Goal: Task Accomplishment & Management: Complete application form

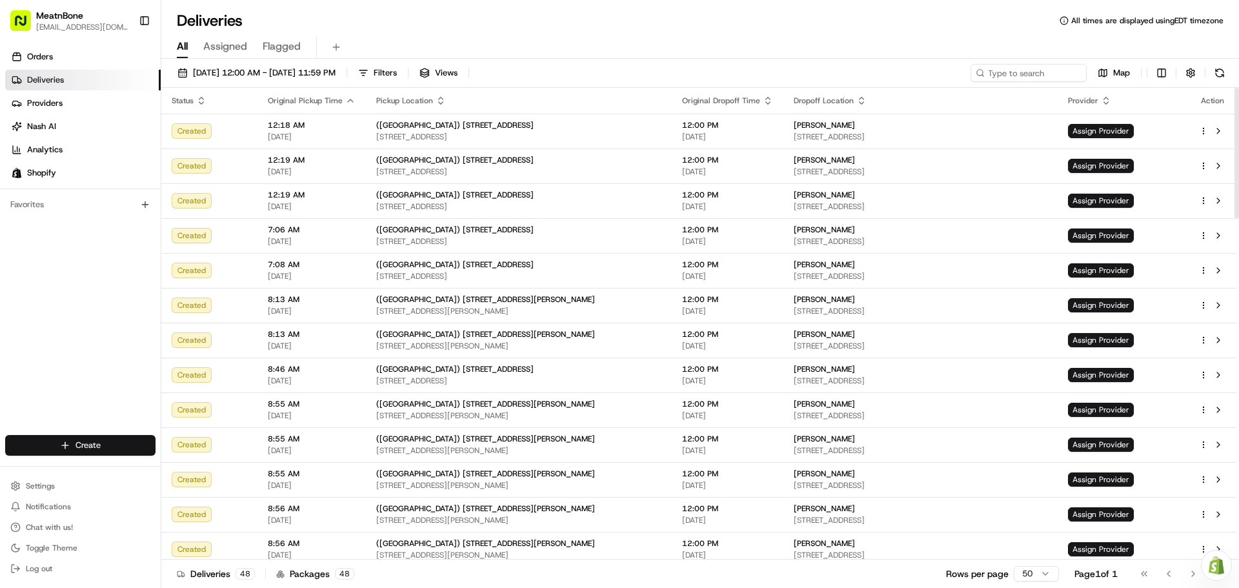
click at [80, 442] on html "MeatnBone [EMAIL_ADDRESS][DOMAIN_NAME] Toggle Sidebar Orders Deliveries Provide…" at bounding box center [619, 294] width 1239 height 588
click at [203, 468] on link "Delivery" at bounding box center [233, 468] width 144 height 23
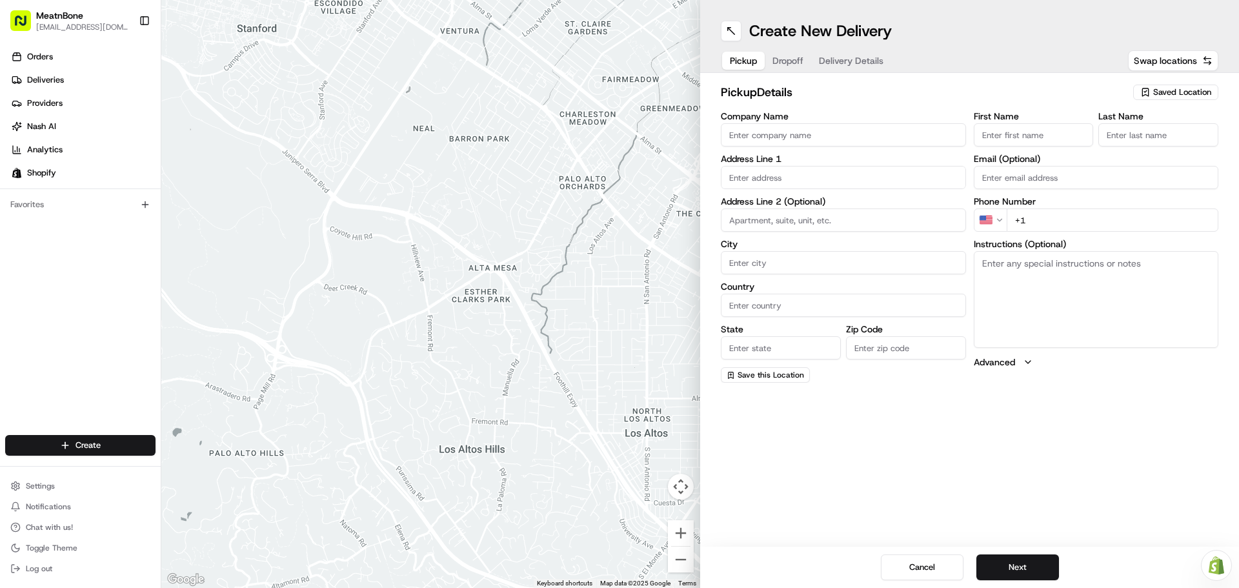
click at [1030, 134] on input "First Name" at bounding box center [1034, 134] width 120 height 23
type input "[PERSON_NAME]"
type input "Meat N Bone"
type input "[STREET_ADDRESS][PERSON_NAME]"
type input "[GEOGRAPHIC_DATA]"
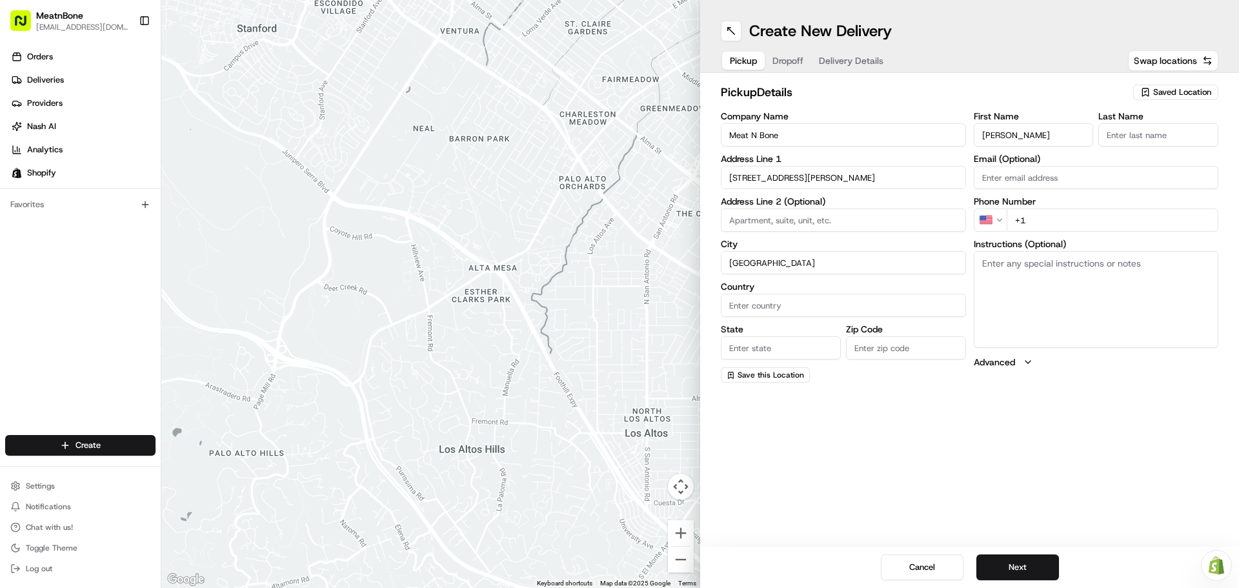
type input "[GEOGRAPHIC_DATA]"
type input "FL"
type input "33156"
type input "[PERSON_NAME]"
type input "[EMAIL_ADDRESS][DOMAIN_NAME]"
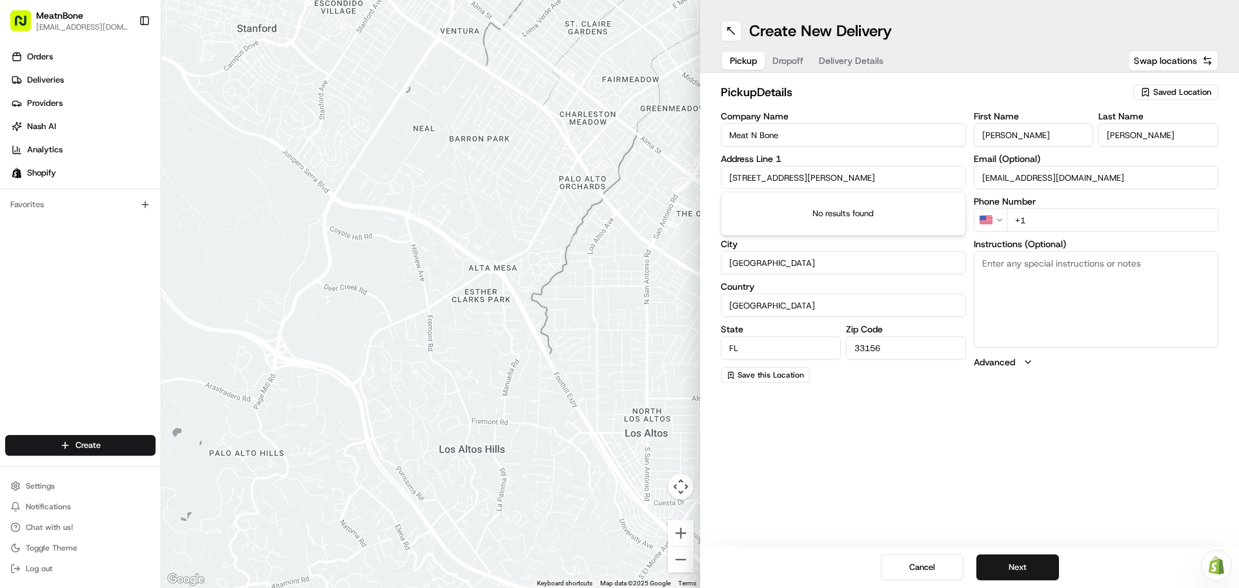
click at [1077, 214] on input "+1" at bounding box center [1113, 219] width 212 height 23
type input "[PHONE_NUMBER]"
click at [1034, 565] on button "Next" at bounding box center [1017, 567] width 83 height 26
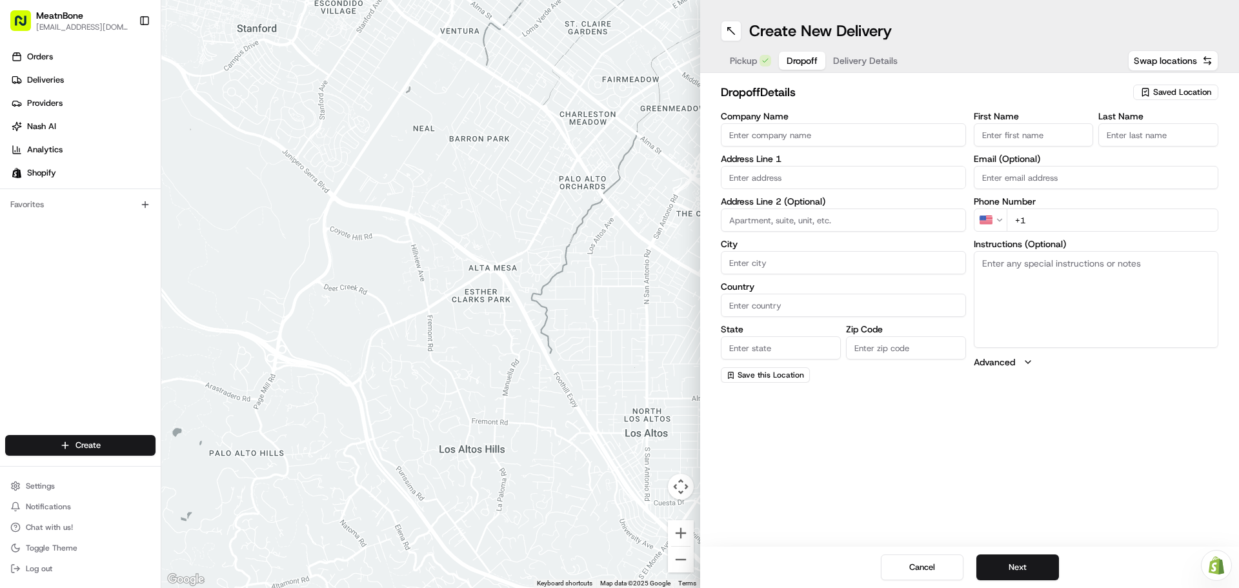
click at [1023, 131] on input "First Name" at bounding box center [1034, 134] width 120 height 23
drag, startPoint x: 981, startPoint y: 406, endPoint x: 977, endPoint y: 360, distance: 46.0
click at [981, 406] on div "Create New Delivery Pickup Dropoff Delivery Details Swap locations dropoff Deta…" at bounding box center [969, 294] width 539 height 588
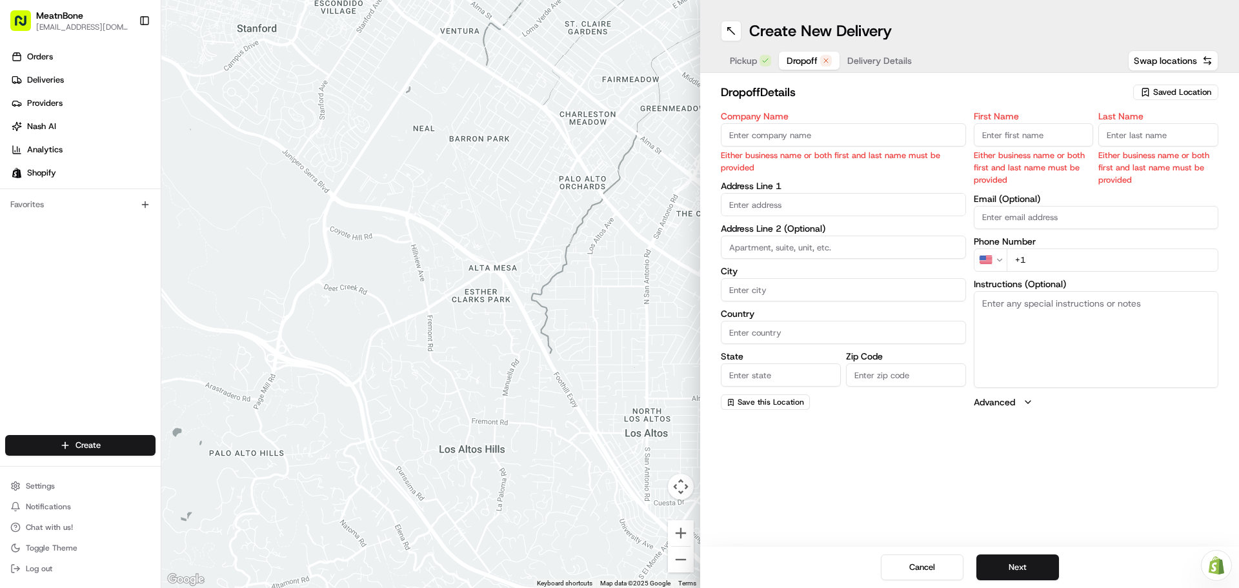
click at [1005, 139] on input "First Name" at bounding box center [1034, 134] width 120 height 23
paste input "[PERSON_NAME]"
type input "[PERSON_NAME]"
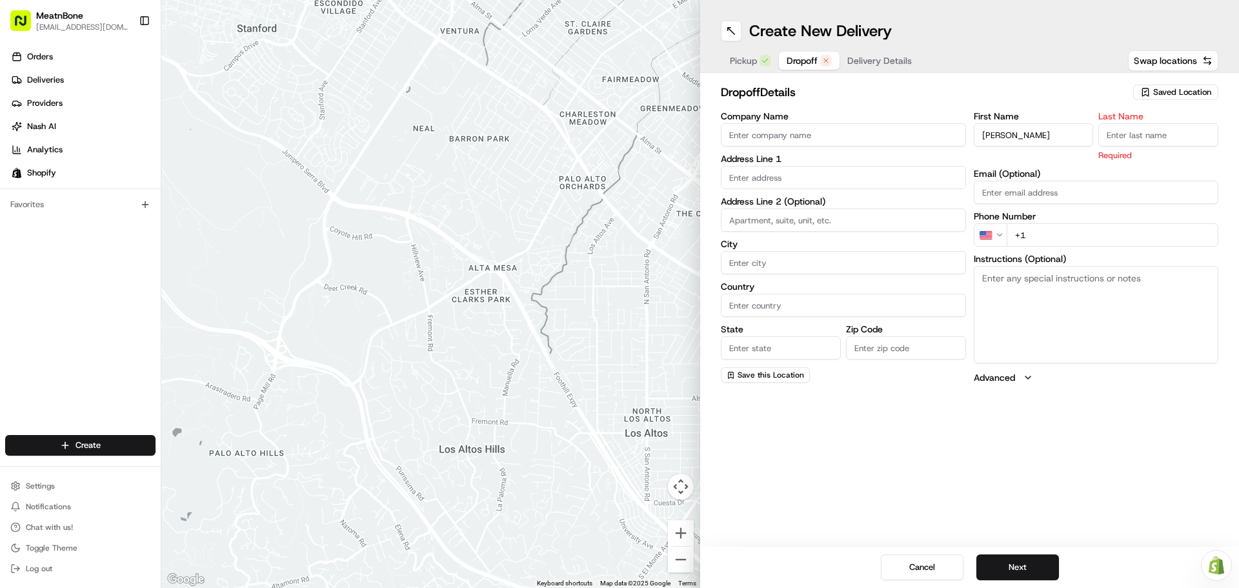
paste input "[PERSON_NAME]"
type input "[PERSON_NAME]"
click at [995, 190] on div "First Name [PERSON_NAME] Last Name [PERSON_NAME] Required Email (Optional) Phon…" at bounding box center [1096, 248] width 245 height 272
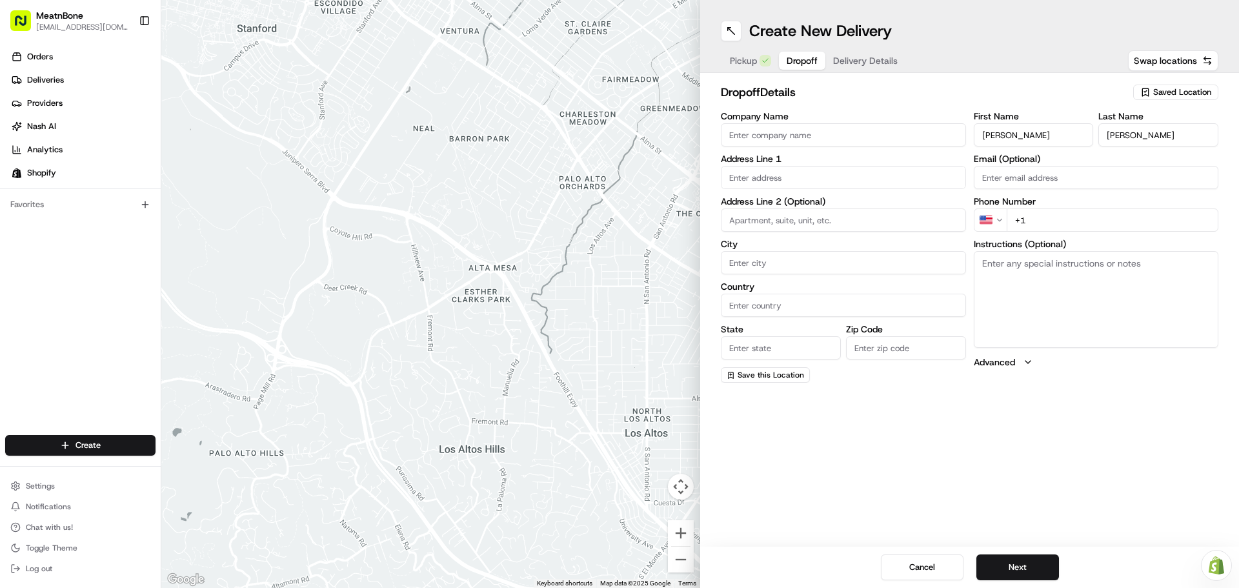
paste input "[PERSON_NAME][EMAIL_ADDRESS][DOMAIN_NAME]"
type input "[PERSON_NAME][EMAIL_ADDRESS][DOMAIN_NAME]"
click at [1056, 221] on div "Phone Number US +1" at bounding box center [1096, 214] width 245 height 35
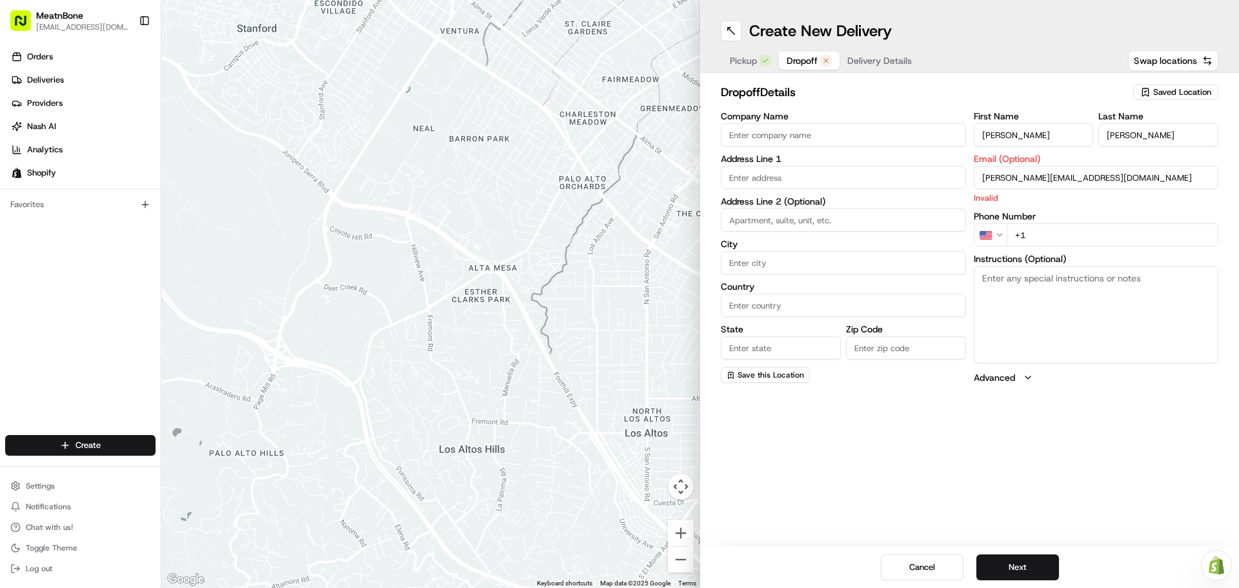
paste input "[PHONE_NUMBER]"
type input "[PHONE_NUMBER]"
click at [1056, 309] on textarea "Instructions (Optional)" at bounding box center [1096, 314] width 245 height 97
click at [1045, 200] on p "Invalid" at bounding box center [1096, 198] width 245 height 12
click at [982, 177] on input "[PERSON_NAME][EMAIL_ADDRESS][DOMAIN_NAME]" at bounding box center [1096, 177] width 245 height 23
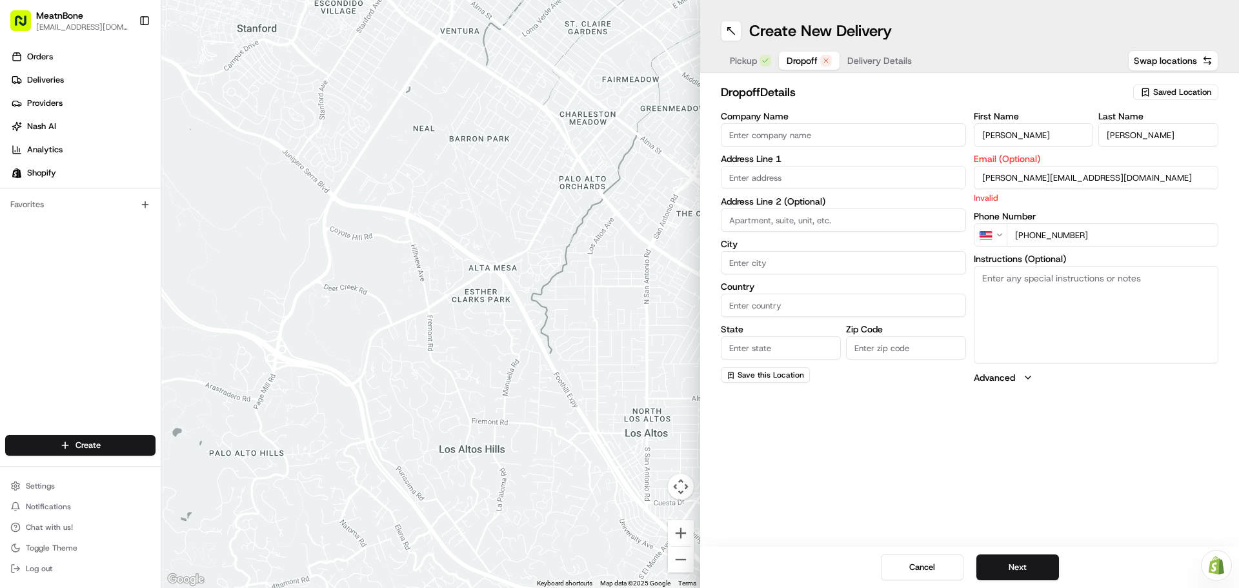
click at [1127, 186] on input "[PERSON_NAME][EMAIL_ADDRESS][DOMAIN_NAME]" at bounding box center [1096, 177] width 245 height 23
type input "[PERSON_NAME][EMAIL_ADDRESS][DOMAIN_NAME]"
click at [1098, 207] on div "First Name [PERSON_NAME] Last Name [PERSON_NAME] Email (Optional) [PERSON_NAME]…" at bounding box center [1096, 248] width 245 height 272
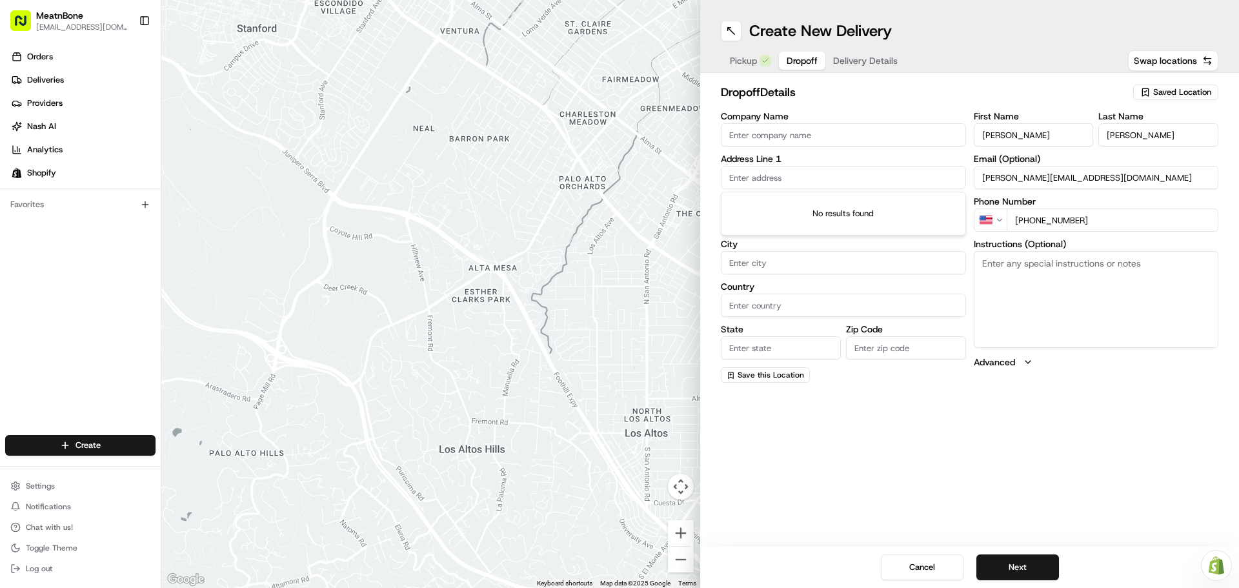
click at [742, 174] on input "text" at bounding box center [843, 177] width 245 height 23
paste input "[STREET_ADDRESS]"
click at [852, 203] on div "[STREET_ADDRESS]" at bounding box center [843, 204] width 239 height 19
type input "[STREET_ADDRESS]"
type input "Coral Gables"
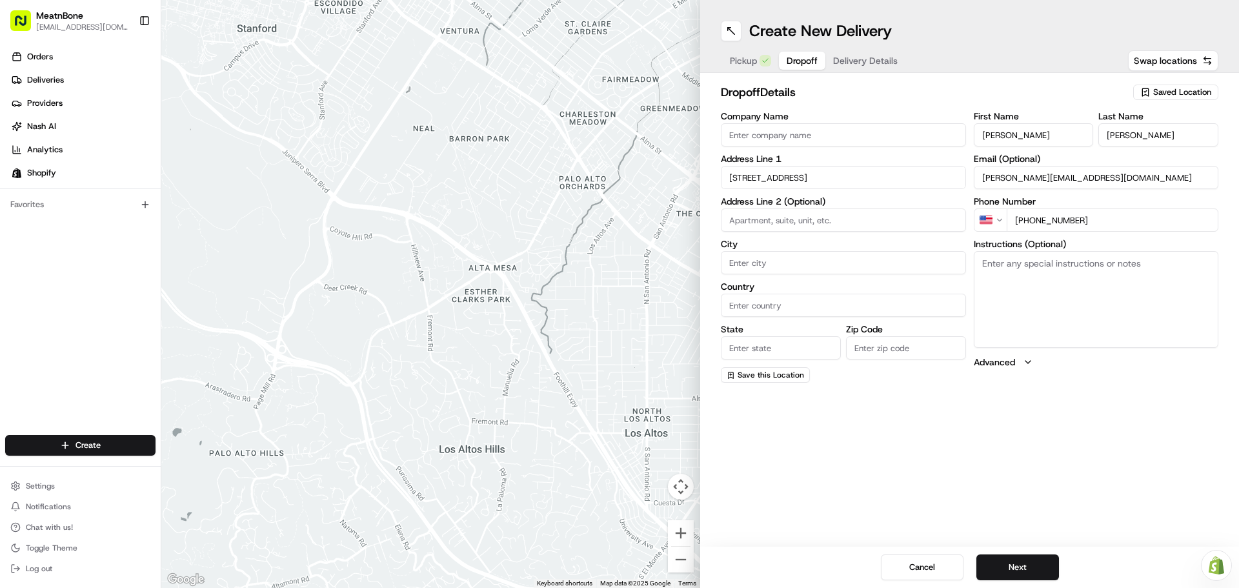
type input "[GEOGRAPHIC_DATA]"
type input "FL"
type input "33143"
type input "[GEOGRAPHIC_DATA]"
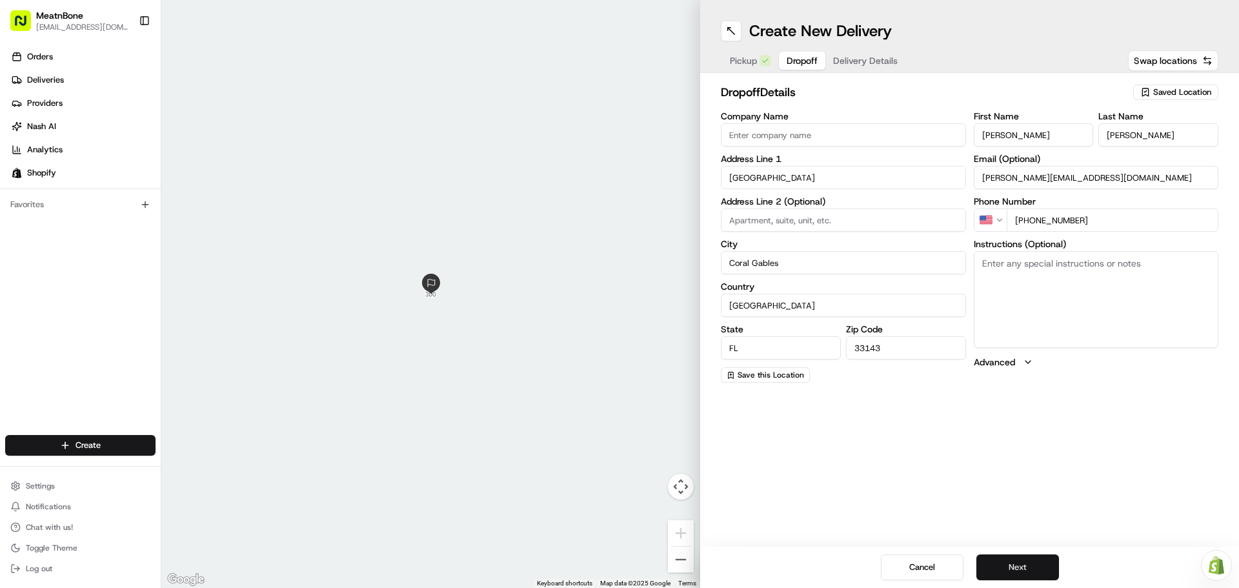
click at [1022, 568] on button "Next" at bounding box center [1017, 567] width 83 height 26
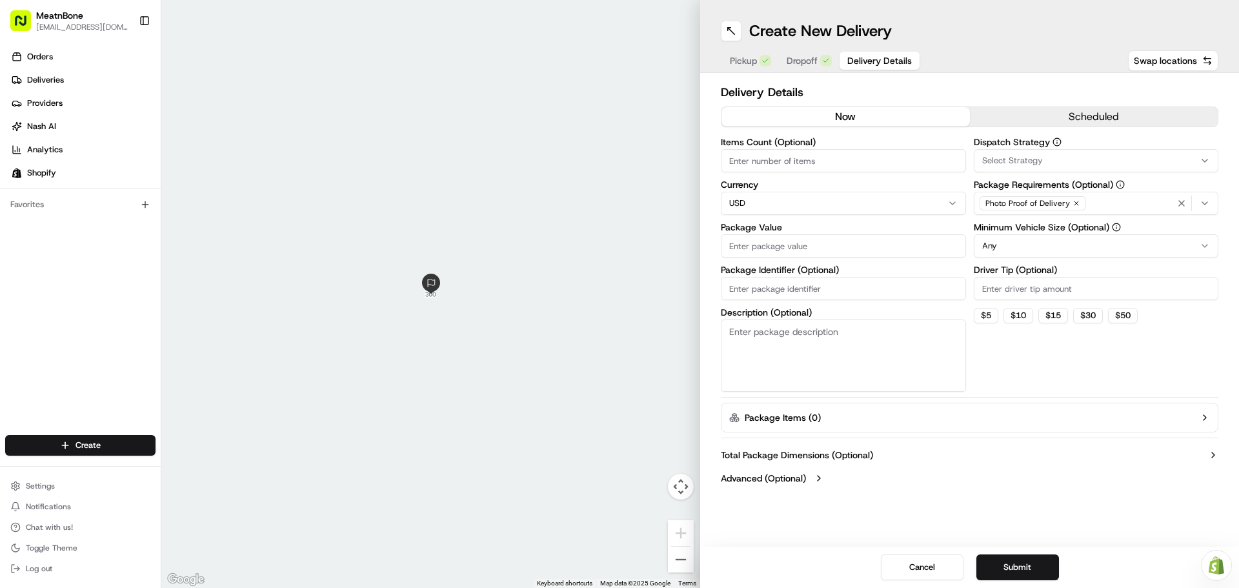
click at [824, 165] on input "Items Count (Optional)" at bounding box center [843, 160] width 245 height 23
type input "6"
click at [796, 248] on input "Package Value" at bounding box center [843, 245] width 245 height 23
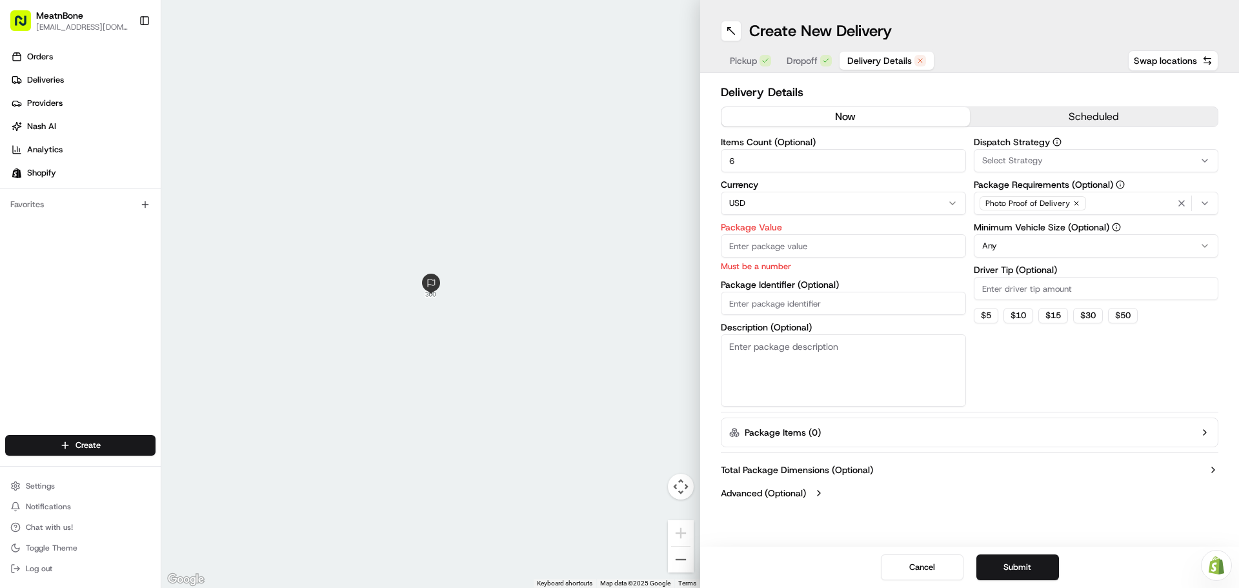
paste input "257.35"
type input "257.35"
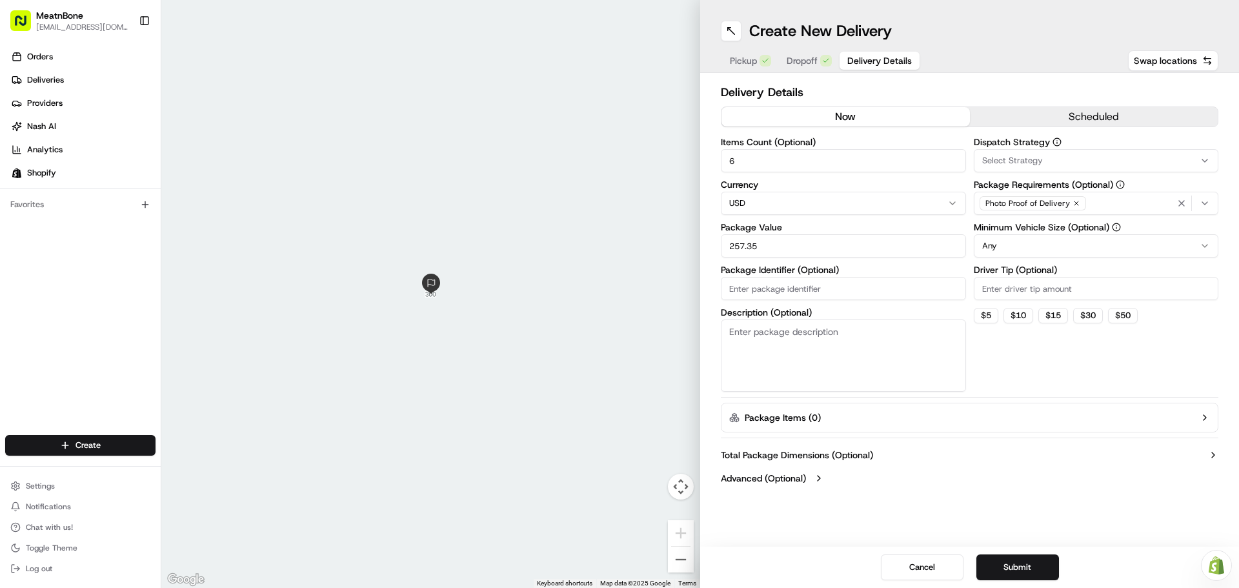
click at [792, 300] on div "Items Count (Optional) 6 Currency USD Package Value 257.35 Package Identifier (…" at bounding box center [843, 264] width 245 height 254
paste input "252458"
type input "252458"
click at [1035, 563] on button "Submit" at bounding box center [1017, 567] width 83 height 26
